Goal: Transaction & Acquisition: Subscribe to service/newsletter

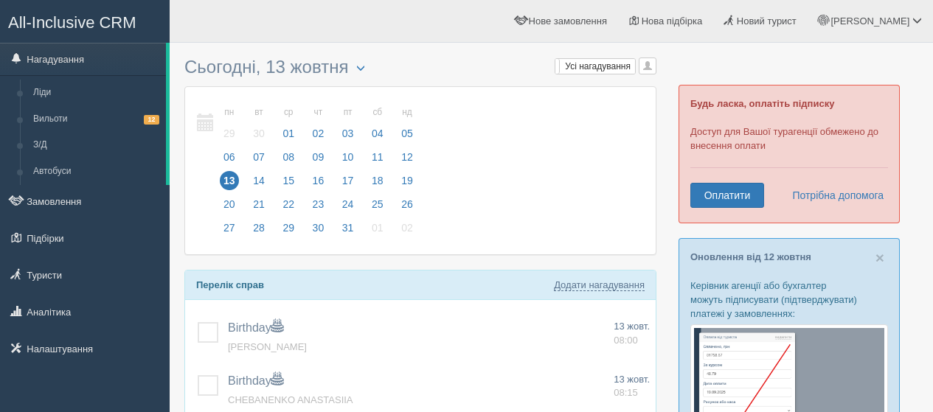
scroll to position [72, 0]
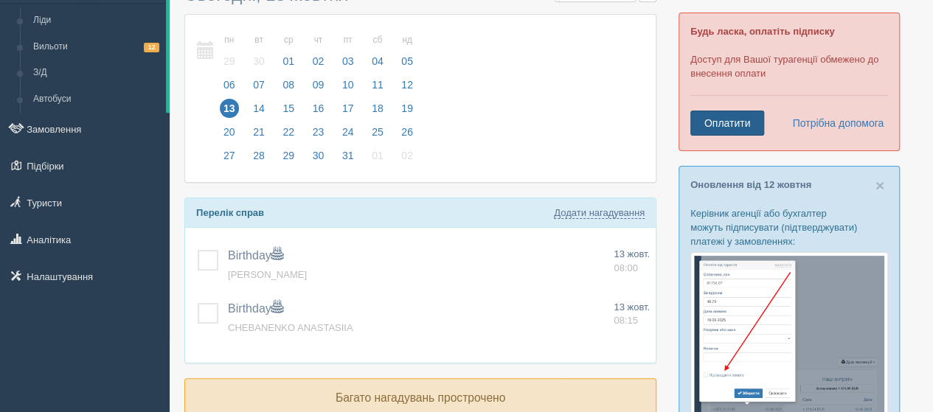
click at [702, 124] on link "Оплатити" at bounding box center [727, 123] width 74 height 25
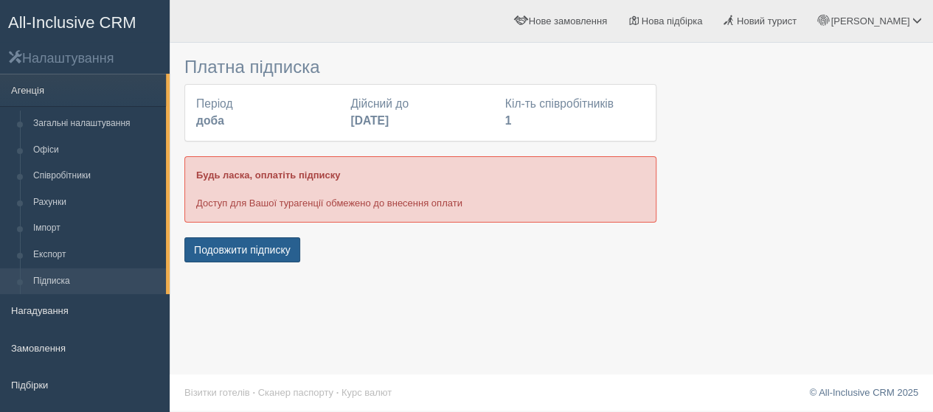
click at [296, 253] on button "Подовжити підписку" at bounding box center [242, 249] width 116 height 25
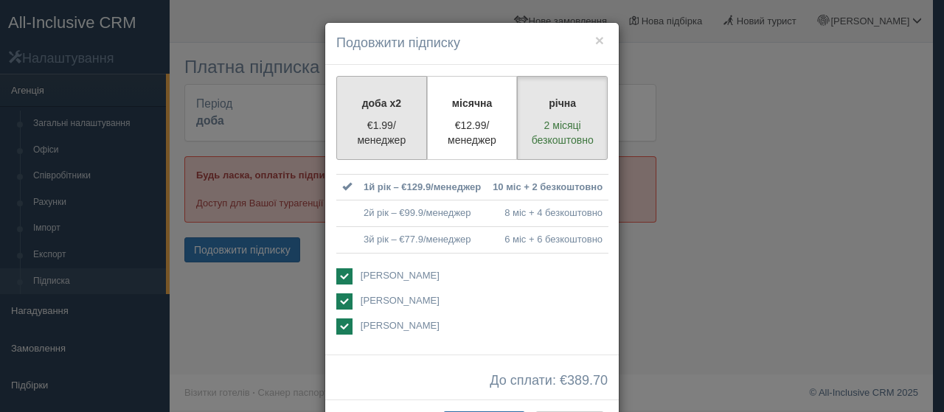
click at [376, 124] on p "€1.99/менеджер" at bounding box center [382, 132] width 72 height 29
radio input "true"
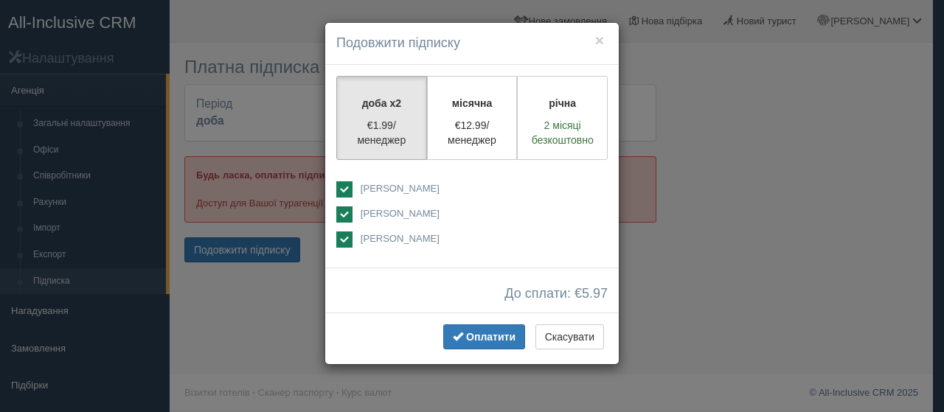
click at [356, 193] on label "[PERSON_NAME]" at bounding box center [471, 190] width 271 height 18
checkbox input "false"
click at [351, 240] on ins at bounding box center [344, 240] width 16 height 16
checkbox input "false"
click at [478, 334] on span "Оплатити" at bounding box center [490, 337] width 49 height 12
